Goal: Information Seeking & Learning: Learn about a topic

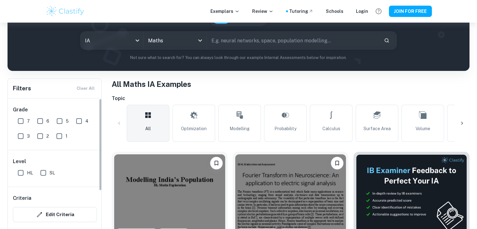
scroll to position [113, 0]
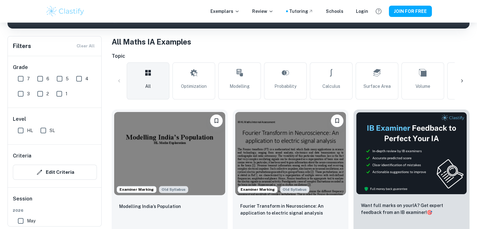
click at [21, 132] on input "HL" at bounding box center [20, 130] width 13 height 13
checkbox input "true"
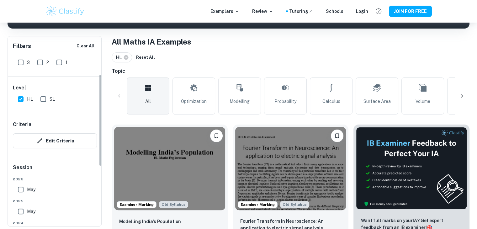
scroll to position [94, 0]
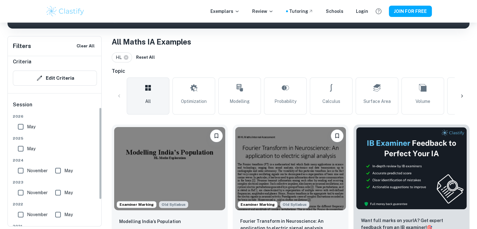
click at [30, 144] on label "May" at bounding box center [24, 148] width 21 height 13
click at [27, 144] on input "May" at bounding box center [20, 148] width 13 height 13
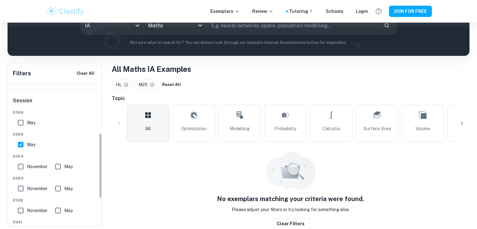
scroll to position [157, 0]
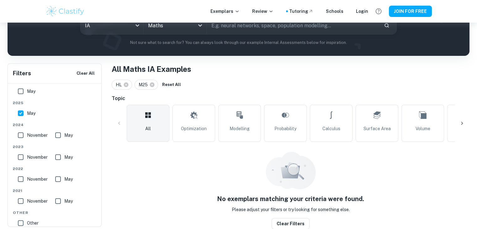
click at [30, 112] on span "May" at bounding box center [31, 113] width 8 height 7
click at [27, 112] on input "May" at bounding box center [20, 113] width 13 height 13
checkbox input "false"
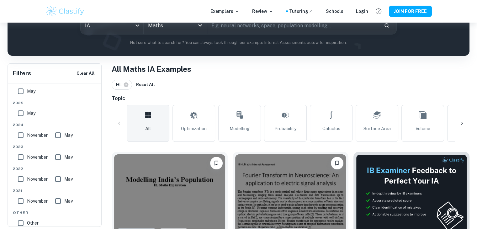
click at [37, 138] on label "November" at bounding box center [30, 135] width 33 height 13
click at [27, 138] on input "November" at bounding box center [20, 135] width 13 height 13
checkbox input "true"
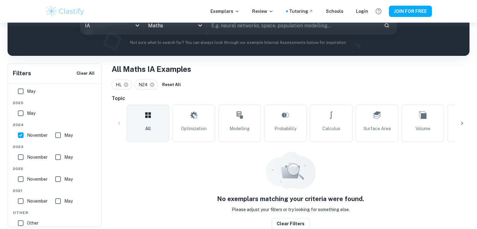
click at [56, 135] on input "May" at bounding box center [58, 135] width 13 height 13
checkbox input "true"
click at [34, 132] on span "November" at bounding box center [37, 135] width 21 height 7
click at [27, 132] on input "November" at bounding box center [20, 135] width 13 height 13
click at [34, 135] on span "November" at bounding box center [37, 135] width 21 height 7
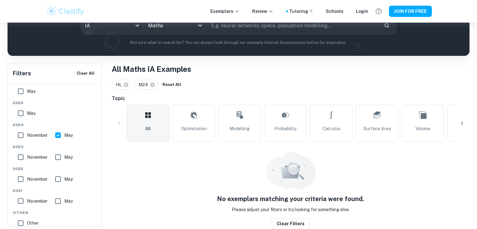
click at [27, 135] on input "November" at bounding box center [20, 135] width 13 height 13
checkbox input "true"
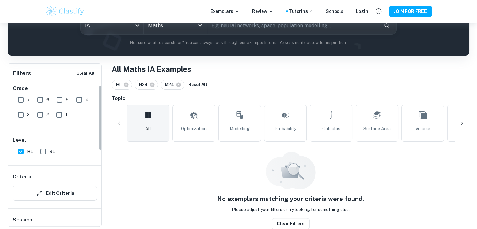
scroll to position [0, 0]
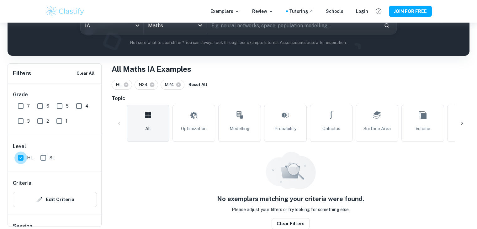
click at [22, 159] on input "HL" at bounding box center [20, 158] width 13 height 13
checkbox input "false"
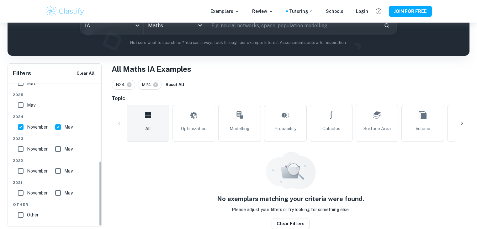
scroll to position [169, 0]
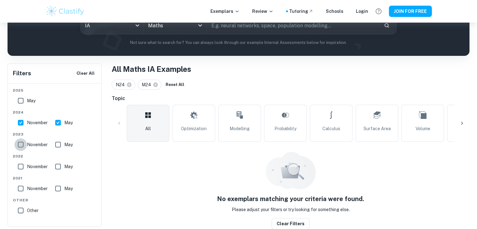
drag, startPoint x: 24, startPoint y: 143, endPoint x: 72, endPoint y: 146, distance: 48.7
click at [24, 143] on input "November" at bounding box center [20, 144] width 13 height 13
checkbox input "true"
click at [71, 144] on span "May" at bounding box center [68, 144] width 8 height 7
click at [64, 144] on input "May" at bounding box center [58, 144] width 13 height 13
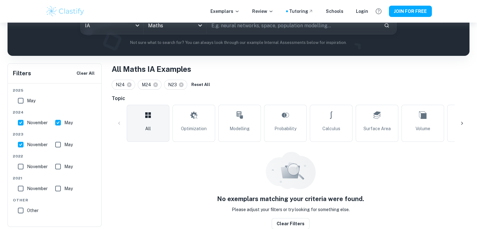
checkbox input "true"
click at [13, 165] on div "[DATE] May" at bounding box center [55, 162] width 84 height 19
click at [23, 165] on input "November" at bounding box center [20, 166] width 13 height 13
checkbox input "true"
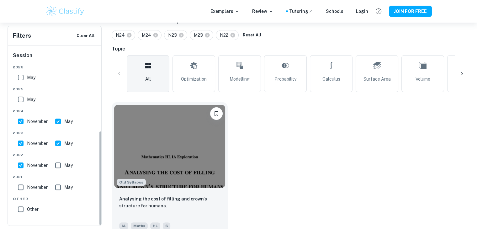
scroll to position [141, 0]
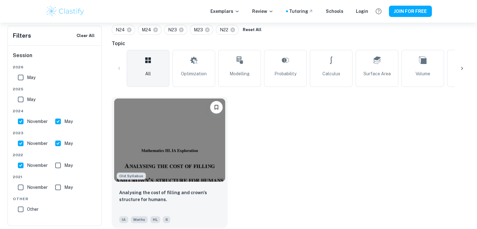
click at [221, 145] on img at bounding box center [169, 140] width 111 height 83
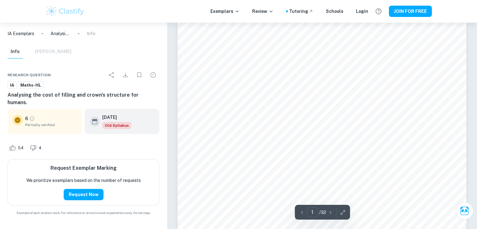
scroll to position [94, 0]
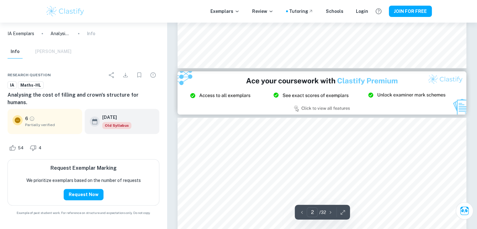
type input "3"
